Goal: Task Accomplishment & Management: Use online tool/utility

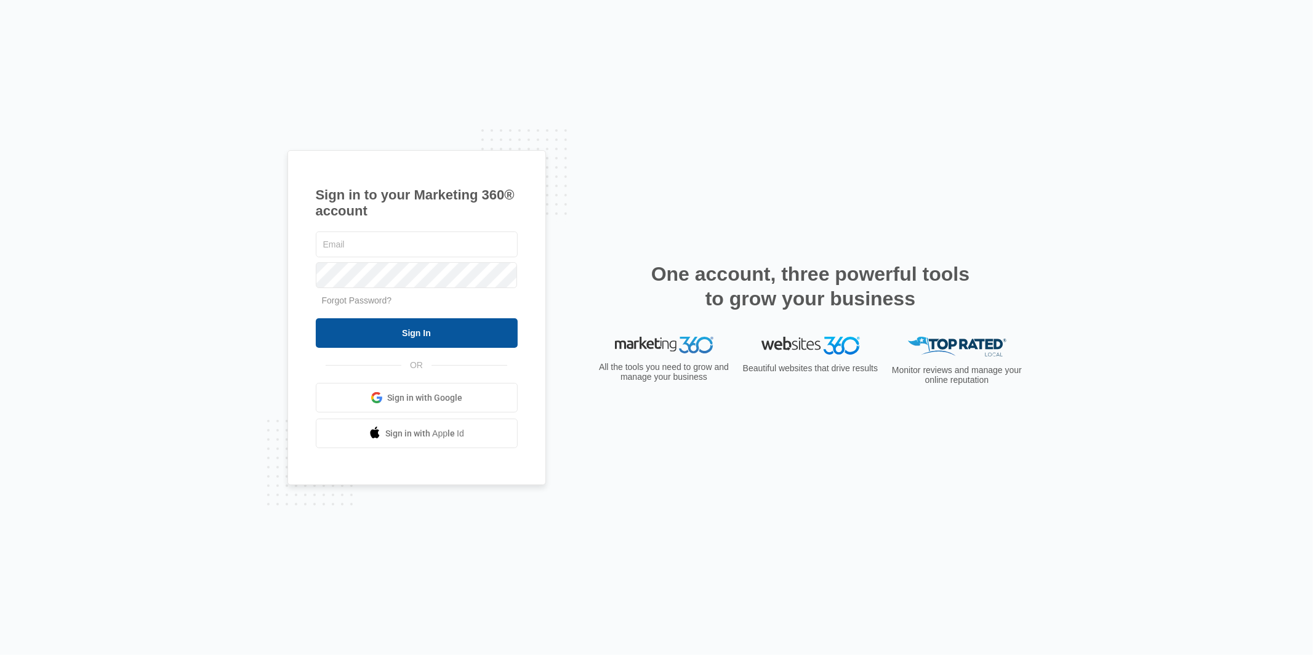
type input "[EMAIL_ADDRESS][DOMAIN_NAME]"
click at [409, 340] on input "Sign In" at bounding box center [417, 333] width 202 height 30
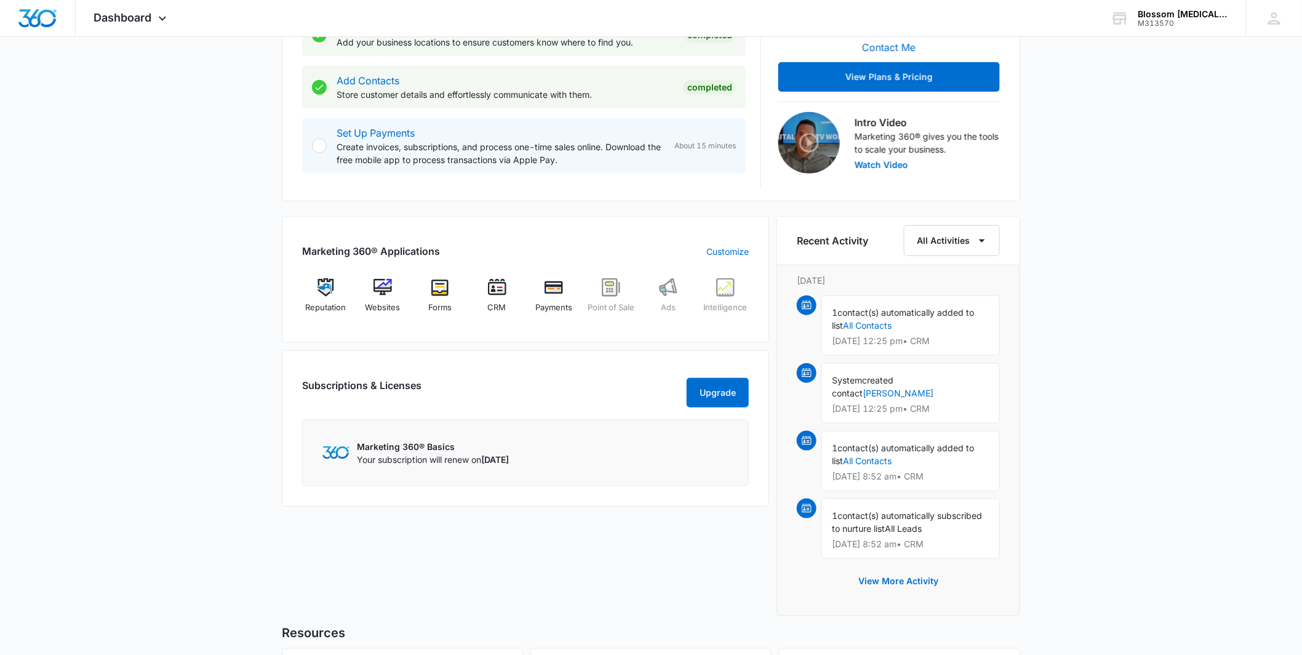
scroll to position [322, 0]
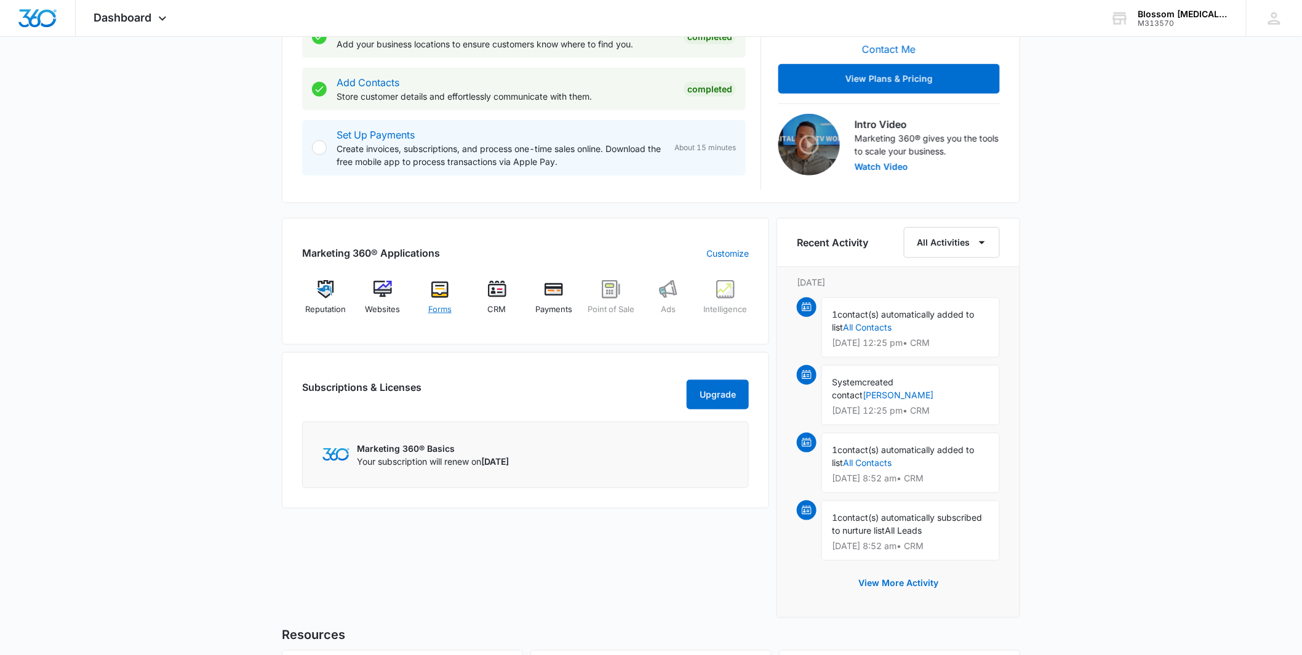
click at [436, 290] on img at bounding box center [440, 289] width 18 height 18
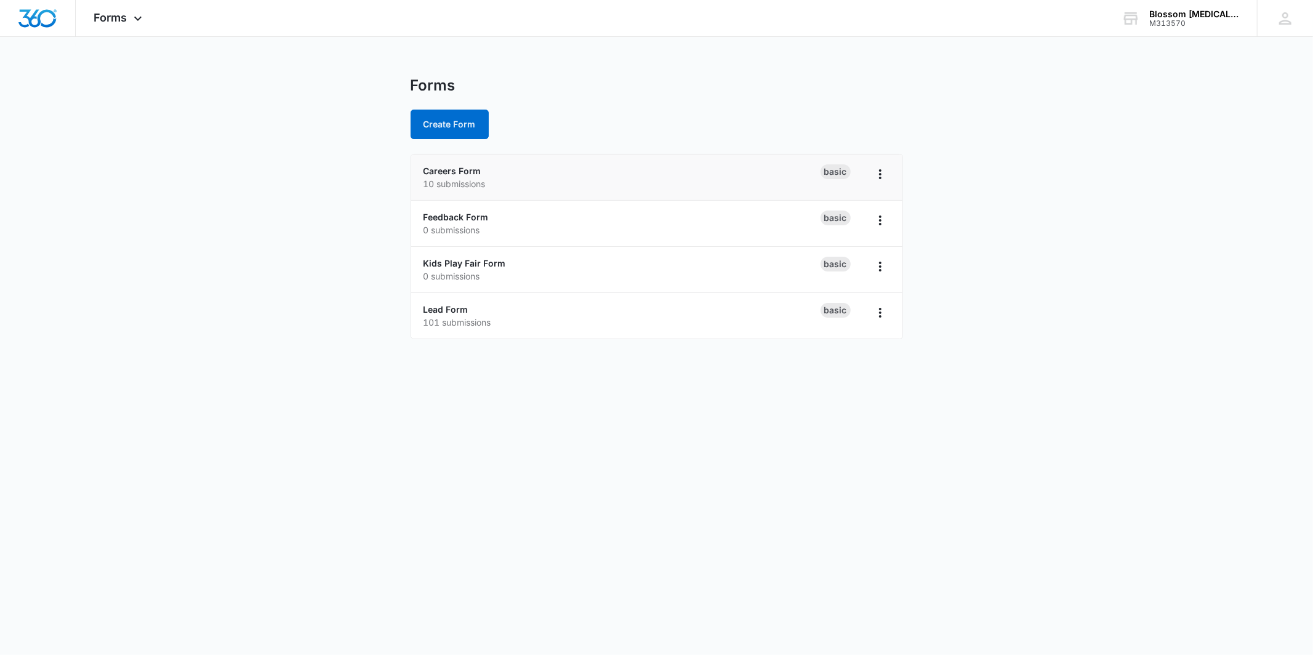
click at [511, 178] on p "10 submissions" at bounding box center [621, 183] width 397 height 13
click at [450, 167] on link "Careers Form" at bounding box center [452, 171] width 58 height 10
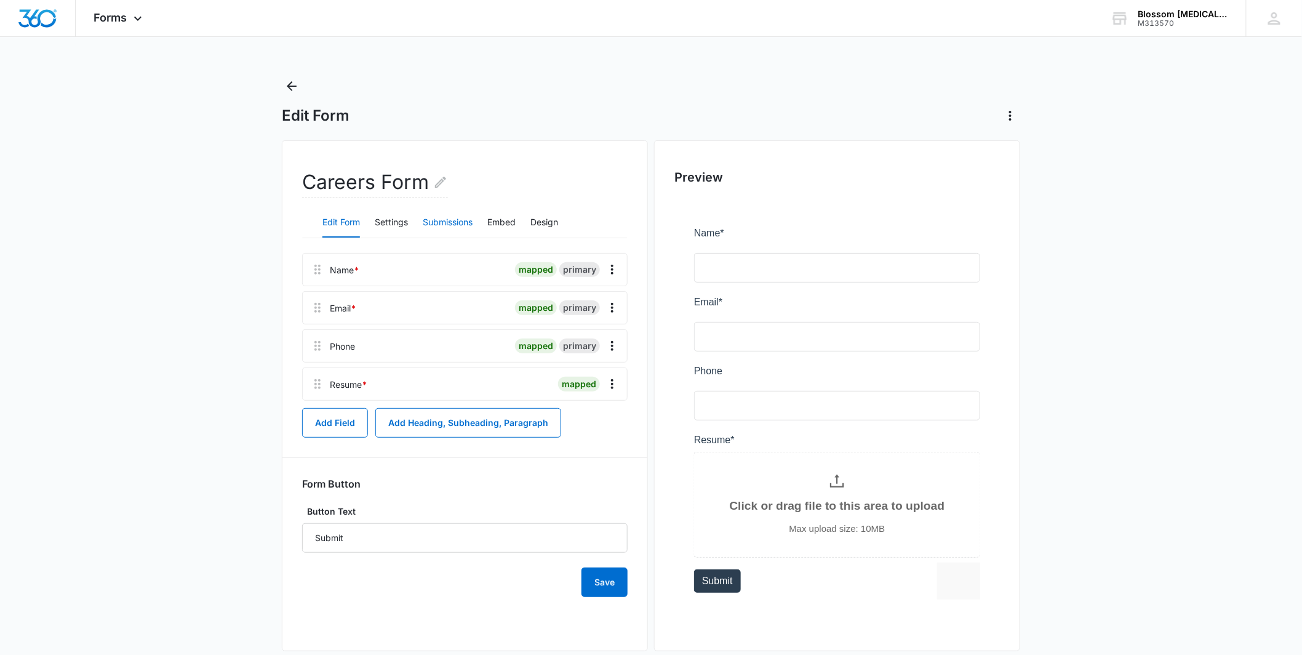
click at [470, 223] on button "Submissions" at bounding box center [448, 223] width 50 height 30
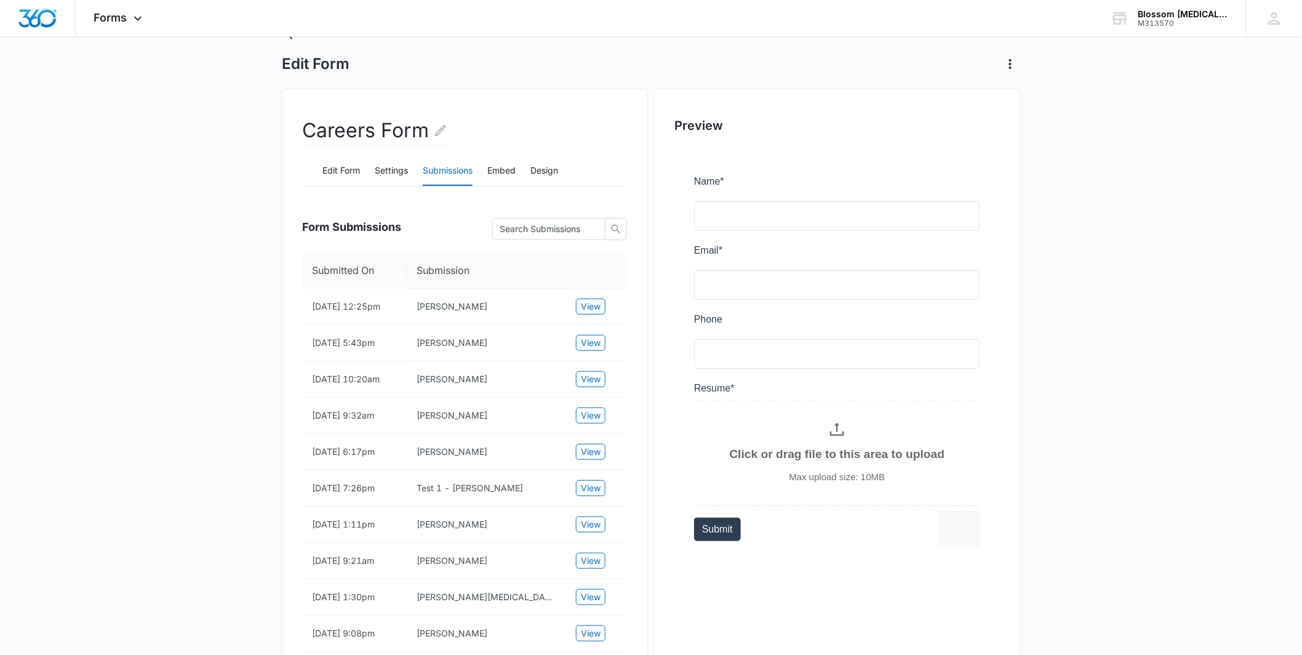
scroll to position [62, 0]
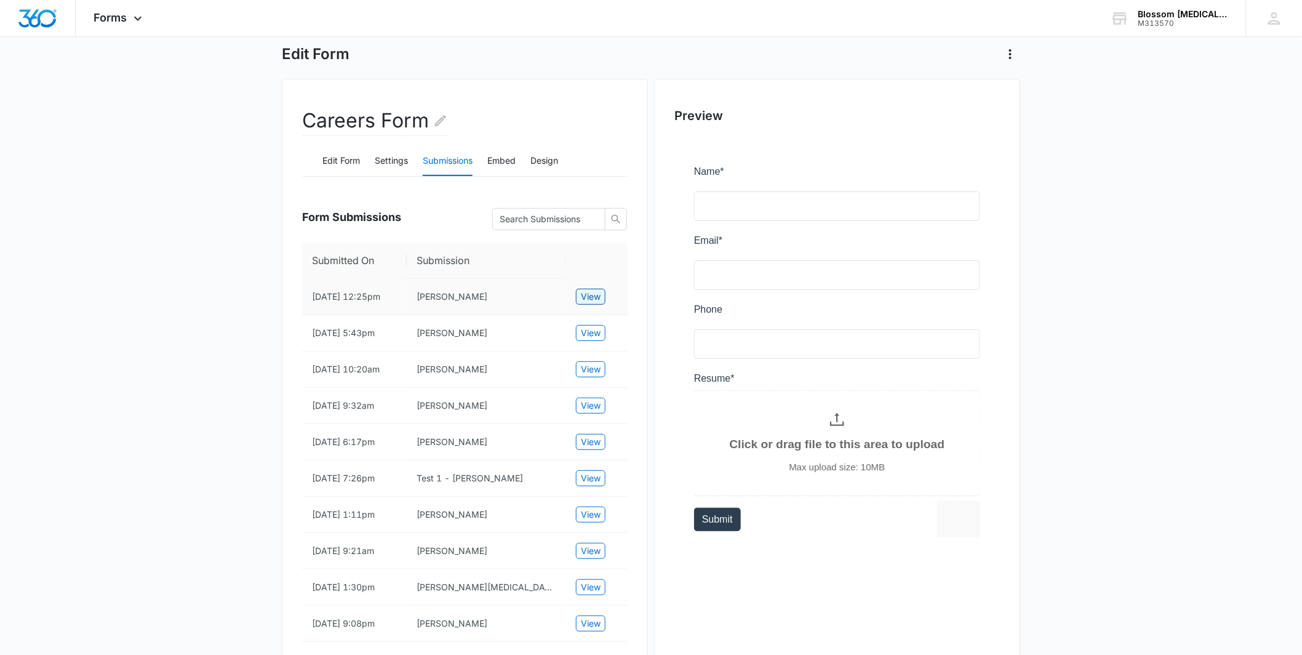
click at [576, 301] on button "View" at bounding box center [591, 297] width 30 height 16
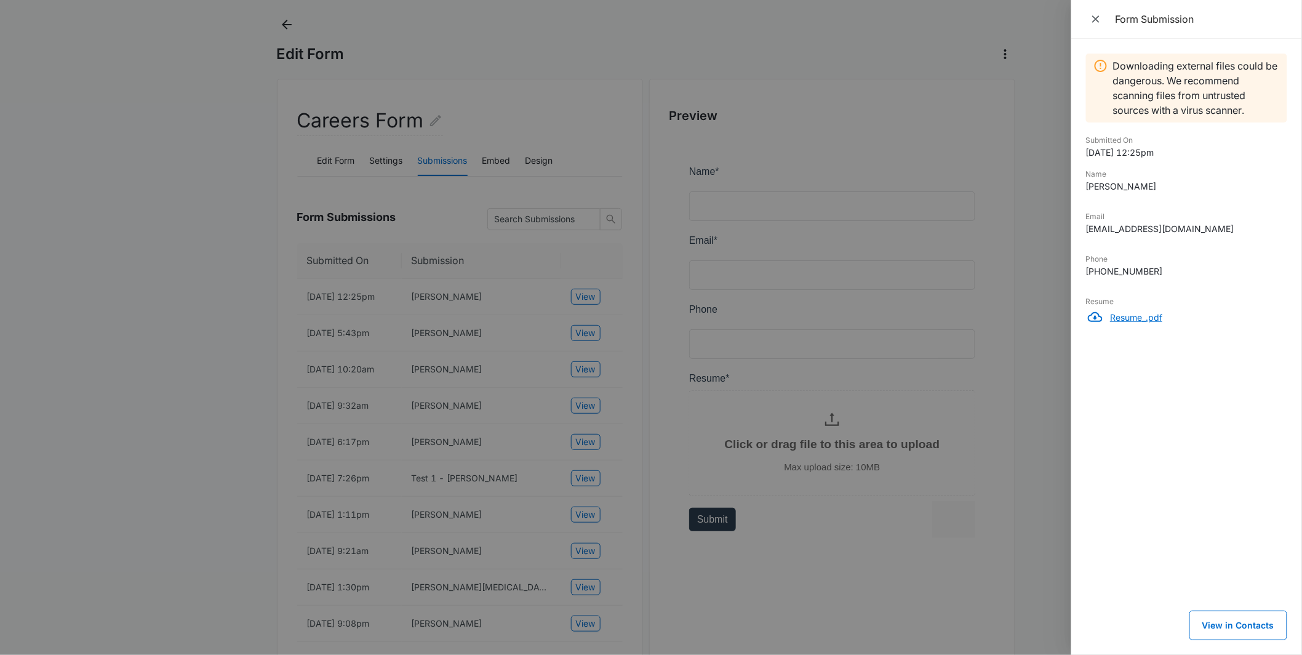
click at [1138, 321] on p "Resume_.pdf" at bounding box center [1198, 317] width 177 height 13
